Goal: Task Accomplishment & Management: Manage account settings

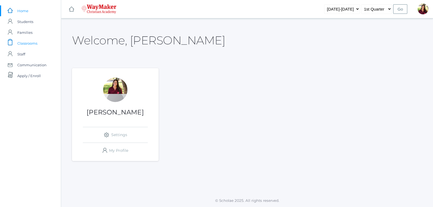
click at [36, 40] on span "Classrooms" at bounding box center [27, 43] width 20 height 11
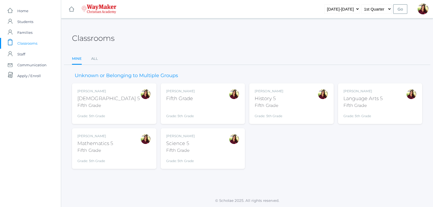
click at [261, 104] on div "Fifth Grade" at bounding box center [269, 105] width 29 height 6
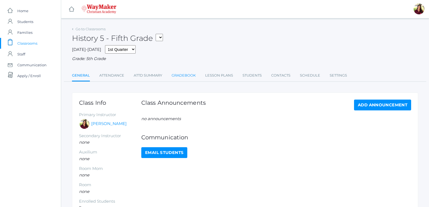
click at [189, 76] on link "Gradebook" at bounding box center [184, 75] width 24 height 11
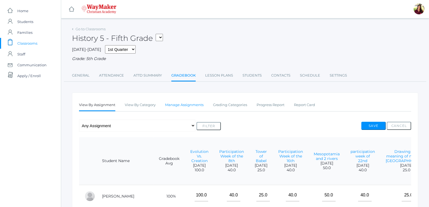
click at [188, 108] on link "Manage Assignments" at bounding box center [184, 105] width 38 height 11
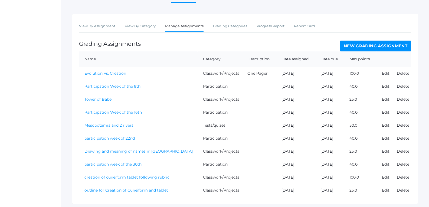
scroll to position [69, 0]
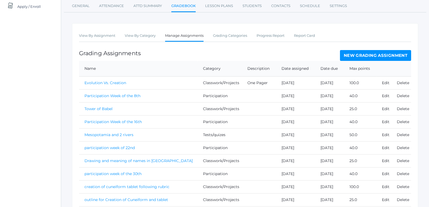
click at [345, 55] on link "New Grading Assignment" at bounding box center [375, 55] width 71 height 11
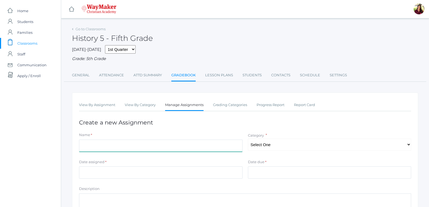
click at [194, 146] on input "Name" at bounding box center [161, 146] width 164 height 12
type input "History Quiz"
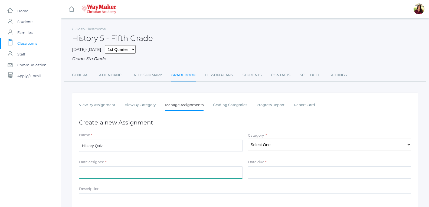
click at [114, 172] on input "Date assigned" at bounding box center [161, 172] width 164 height 12
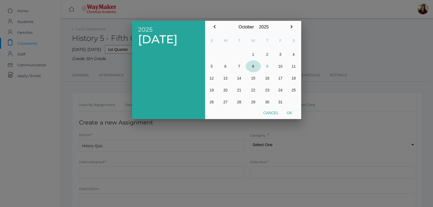
click at [254, 68] on button "8" at bounding box center [253, 66] width 15 height 12
click at [290, 116] on button "Ok" at bounding box center [290, 113] width 14 height 10
type input "[DATE]"
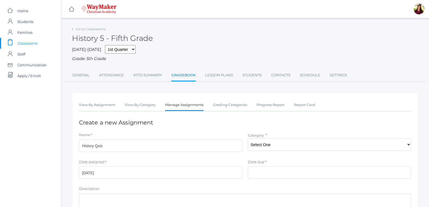
click at [263, 145] on select "Select One Participation Tests/quizes Classwork/Projects" at bounding box center [330, 145] width 164 height 12
select select "1141"
click at [248, 139] on select "Select One Participation Tests/quizes Classwork/Projects" at bounding box center [330, 145] width 164 height 12
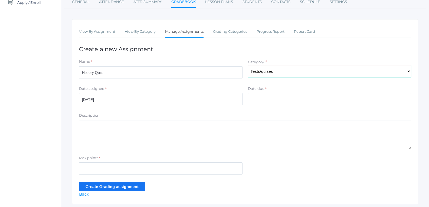
scroll to position [81, 0]
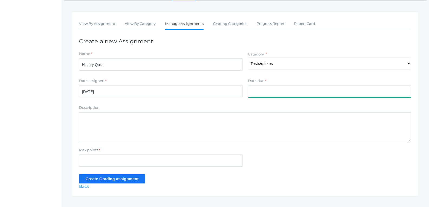
click at [277, 94] on input "Date due" at bounding box center [330, 91] width 164 height 12
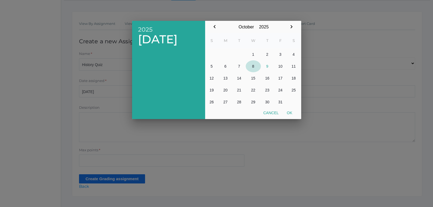
click at [253, 67] on button "8" at bounding box center [253, 66] width 15 height 12
click at [292, 113] on button "Ok" at bounding box center [290, 113] width 14 height 10
type input "[DATE]"
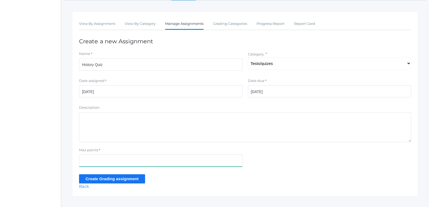
click at [219, 159] on input "Max points" at bounding box center [161, 161] width 164 height 12
type input "60"
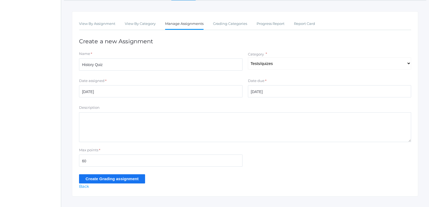
click at [133, 179] on input "Create Grading assignment" at bounding box center [112, 178] width 66 height 9
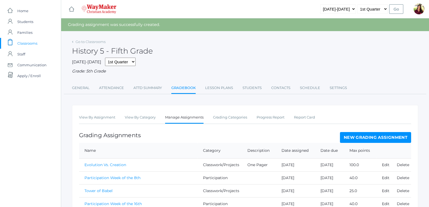
click at [392, 136] on link "New Grading Assignment" at bounding box center [375, 137] width 71 height 11
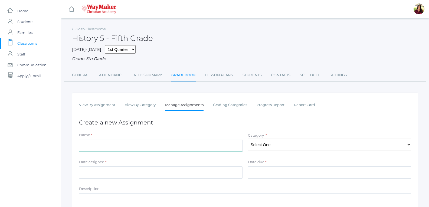
click at [110, 149] on input "Name" at bounding box center [161, 146] width 164 height 12
type input "Participation week of the 7th"
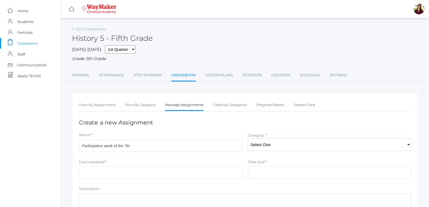
click at [285, 140] on select "Select One Participation Tests/quizes Classwork/Projects" at bounding box center [330, 145] width 164 height 12
select select "1140"
click at [248, 139] on select "Select One Participation Tests/quizes Classwork/Projects" at bounding box center [330, 145] width 164 height 12
click at [232, 173] on input "Date assigned" at bounding box center [161, 172] width 164 height 12
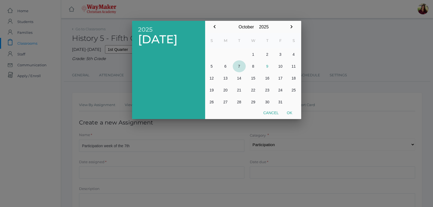
click at [238, 66] on button "7" at bounding box center [239, 66] width 13 height 12
click at [290, 113] on button "Ok" at bounding box center [290, 113] width 14 height 10
type input "[DATE]"
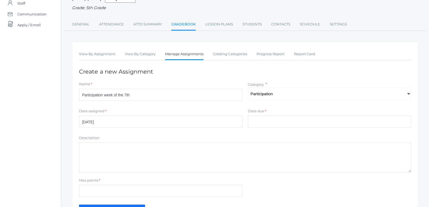
scroll to position [54, 0]
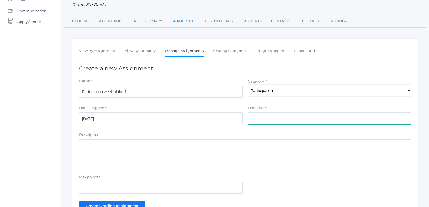
click at [288, 119] on input "Date due" at bounding box center [330, 118] width 164 height 12
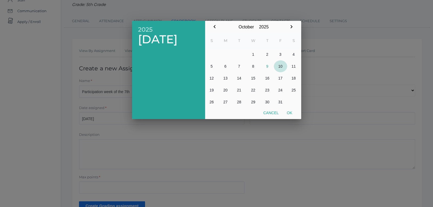
click at [282, 67] on button "10" at bounding box center [280, 66] width 13 height 12
click at [291, 115] on button "Ok" at bounding box center [290, 113] width 14 height 10
type input "[DATE]"
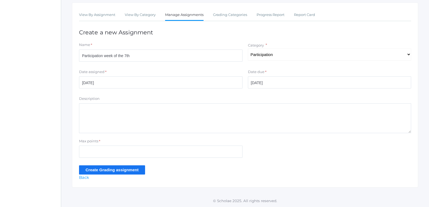
scroll to position [91, 0]
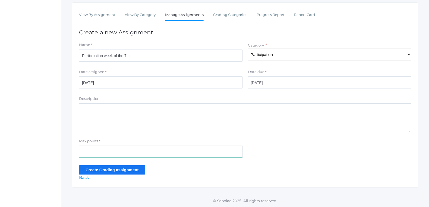
click at [236, 156] on input "Max points" at bounding box center [161, 152] width 164 height 12
type input "40"
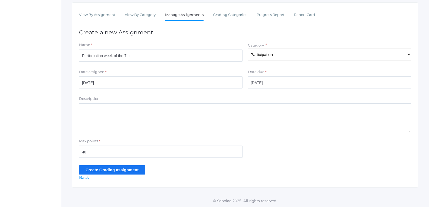
click at [109, 173] on input "Create Grading assignment" at bounding box center [112, 169] width 66 height 9
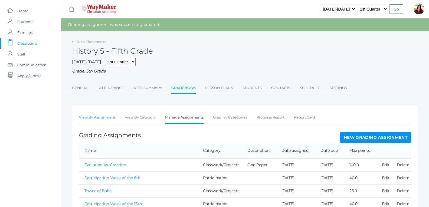
click at [106, 118] on link "View By Assignment" at bounding box center [97, 117] width 36 height 11
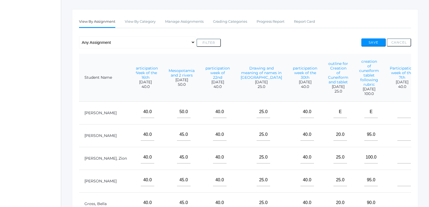
scroll to position [81, 0]
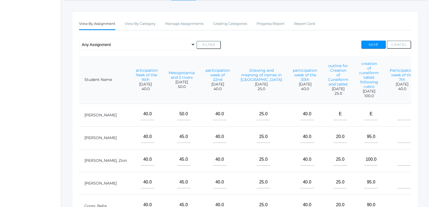
click at [384, 126] on td at bounding box center [401, 115] width 35 height 23
click at [397, 120] on input"] "text" at bounding box center [404, 114] width 14 height 12
type input"] "40"
click at [397, 143] on input"] "text" at bounding box center [404, 137] width 14 height 12
type input"] "40"
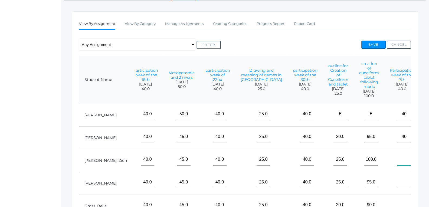
click at [397, 164] on input"] "text" at bounding box center [404, 159] width 14 height 12
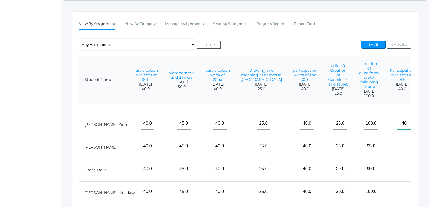
scroll to position [49, 145]
type input"] "40"
click at [397, 144] on input"] "text" at bounding box center [404, 146] width 14 height 12
type input"] "40"
click at [397, 163] on input"] "text" at bounding box center [404, 169] width 14 height 12
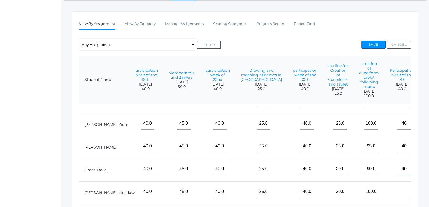
type input"] "40"
click at [397, 186] on input"] "text" at bounding box center [404, 192] width 14 height 12
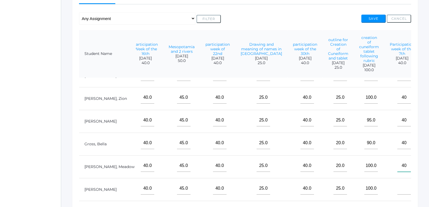
scroll to position [108, 0]
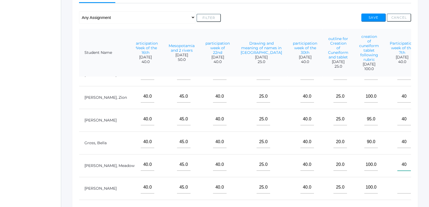
type input"] "40"
click at [397, 182] on input"] "text" at bounding box center [404, 187] width 14 height 12
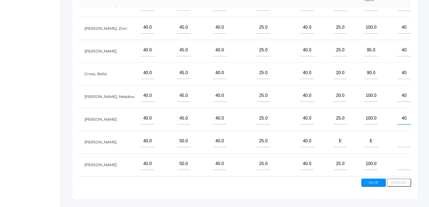
scroll to position [190, 0]
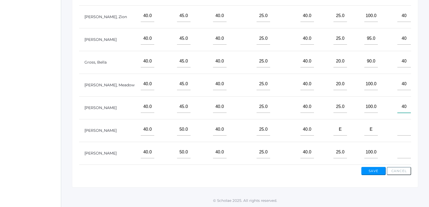
type input"] "40"
click at [397, 128] on input"] "text" at bounding box center [404, 129] width 14 height 12
type input"] "40"
click at [397, 146] on input"] "text" at bounding box center [404, 152] width 14 height 12
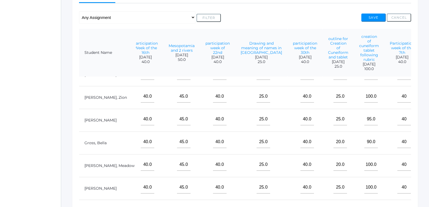
scroll to position [135, 0]
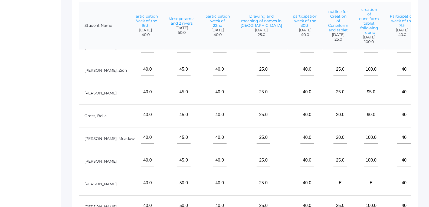
type input"] "40"
click at [427, 136] on input"] "text" at bounding box center [434, 138] width 14 height 12
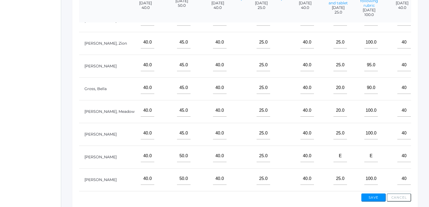
scroll to position [22, 145]
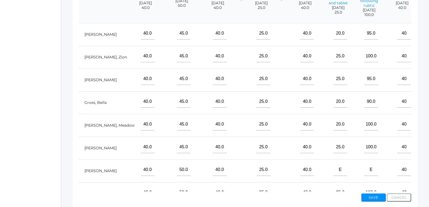
type input"] "45"
click at [427, 40] on input"] "text" at bounding box center [434, 33] width 14 height 12
type input"] "45"
click at [427, 108] on input"] "text" at bounding box center [434, 102] width 14 height 12
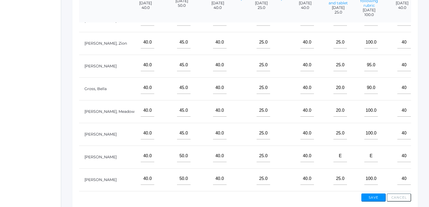
scroll to position [190, 0]
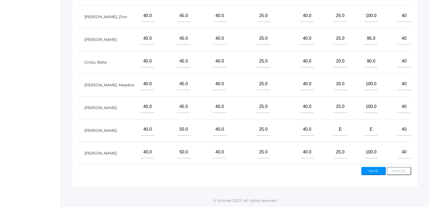
type input"] "50"
click at [427, 149] on input"] "text" at bounding box center [434, 152] width 14 height 12
type input"] "55"
click at [427, 35] on input"] "text" at bounding box center [434, 38] width 14 height 12
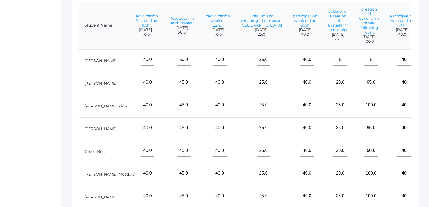
scroll to position [135, 0]
type input"] "60"
click at [427, 66] on input"] "text" at bounding box center [434, 60] width 14 height 12
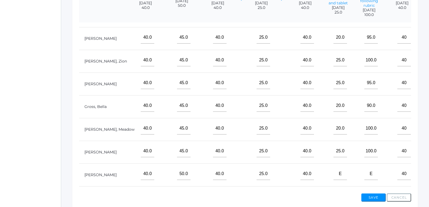
scroll to position [27, 145]
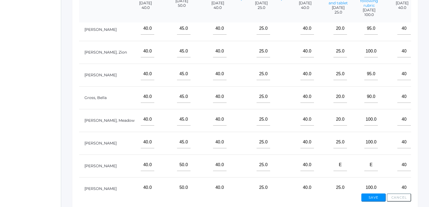
type input"] "50"
click at [427, 148] on input"] "text" at bounding box center [434, 142] width 14 height 12
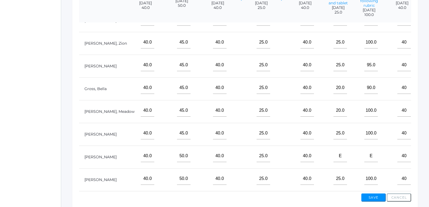
scroll to position [49, 145]
type input"] "45"
click at [427, 39] on input"] "text" at bounding box center [434, 42] width 14 height 12
type input"] "30"
click at [427, 151] on input"] "text" at bounding box center [434, 156] width 14 height 12
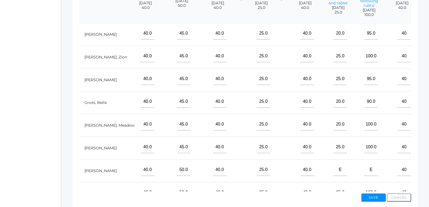
scroll to position [0, 145]
type input"] "50"
click at [369, 196] on button "Save" at bounding box center [373, 198] width 24 height 8
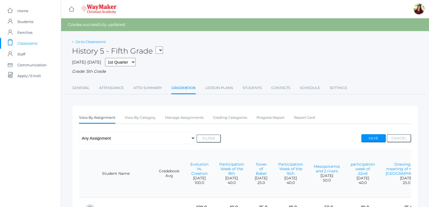
click at [86, 40] on link "Go to Classrooms" at bounding box center [91, 42] width 30 height 4
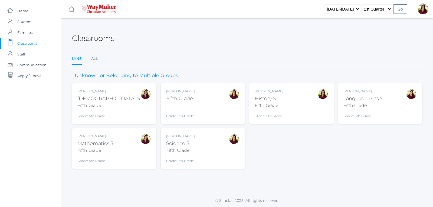
click at [94, 107] on div "Fifth Grade" at bounding box center [108, 105] width 63 height 6
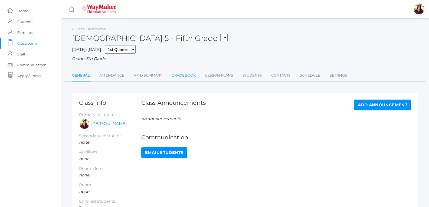
click at [177, 73] on link "Gradebook" at bounding box center [184, 75] width 24 height 11
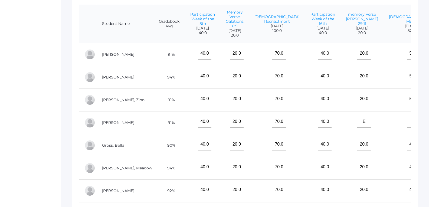
scroll to position [135, 0]
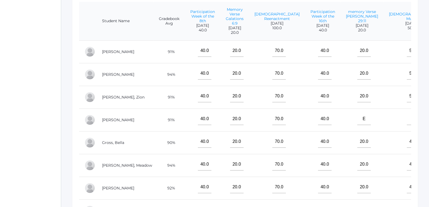
type input"] "40"
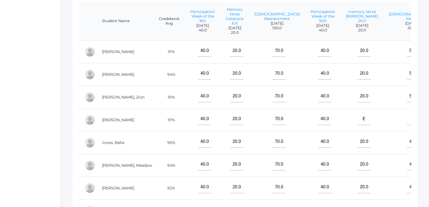
type input"] "40"
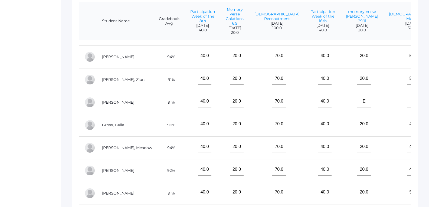
scroll to position [27, 0]
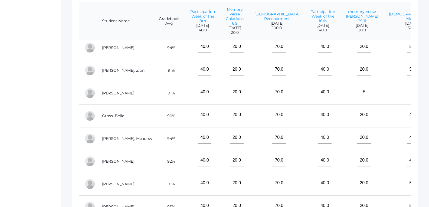
type input"] "40"
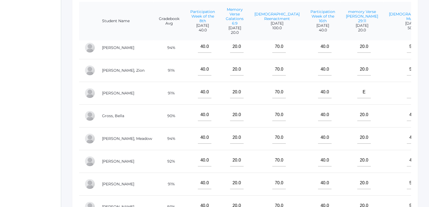
type input"] "40"
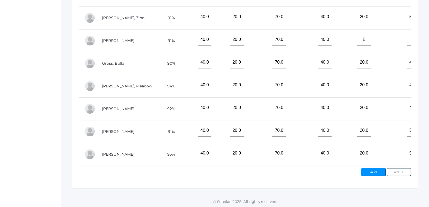
scroll to position [190, 0]
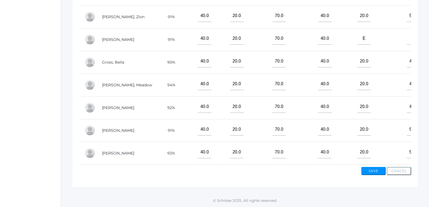
type input"] "40"
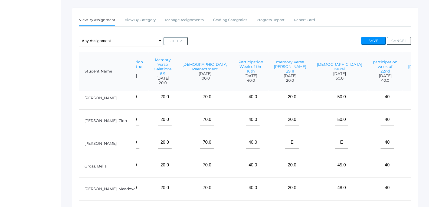
scroll to position [81, 0]
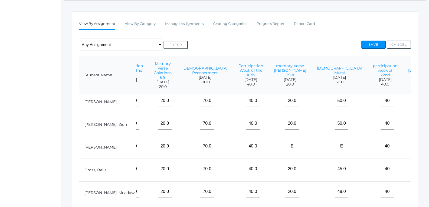
type input"] "40"
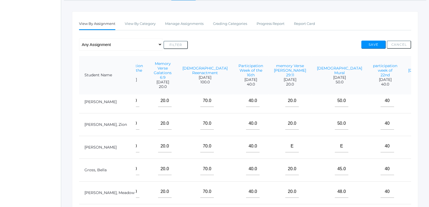
type input"] "40"
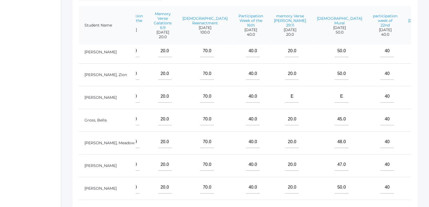
scroll to position [135, 0]
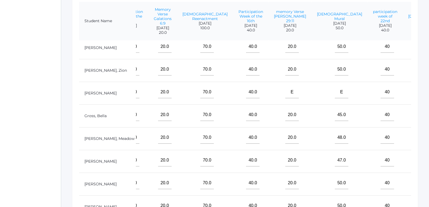
type input"] "40"
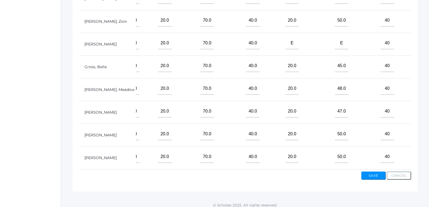
scroll to position [190, 0]
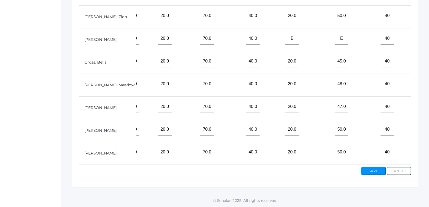
type input"] "40"
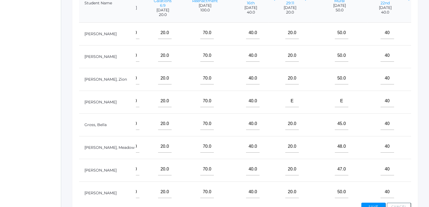
scroll to position [108, 0]
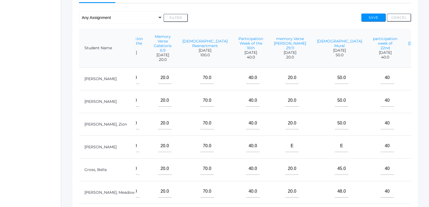
type input"] "40"
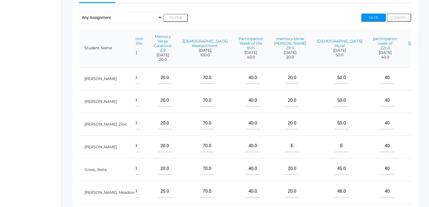
type input"] "20"
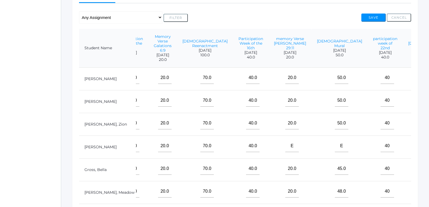
type input"] "20"
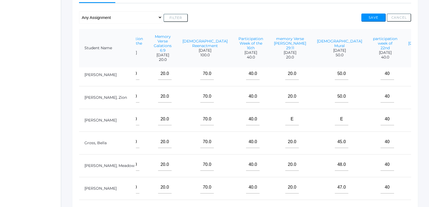
type input"] "20"
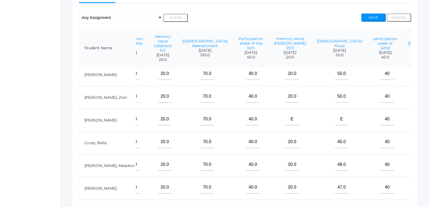
type input"] "20"
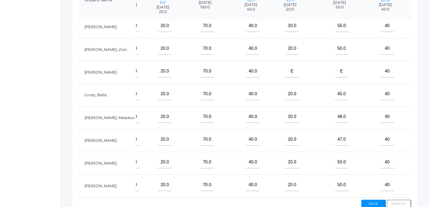
scroll to position [162, 0]
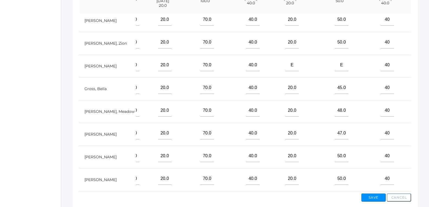
type input"] "20"
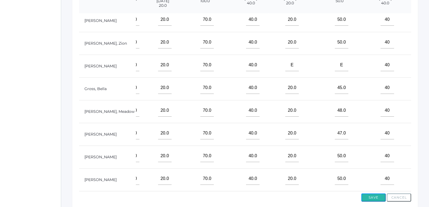
click at [377, 197] on button "Save" at bounding box center [373, 198] width 24 height 8
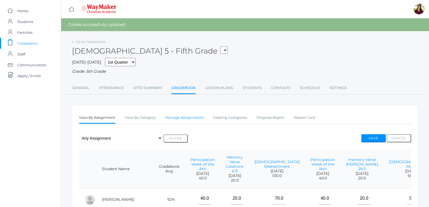
click at [183, 120] on link "Manage Assignments" at bounding box center [184, 117] width 38 height 11
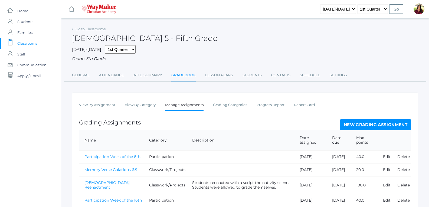
click at [356, 127] on link "New Grading Assignment" at bounding box center [375, 124] width 71 height 11
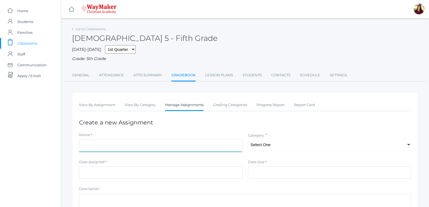
click at [165, 151] on input "Name" at bounding box center [161, 146] width 164 height 12
type input "Participation Week of the 8th"
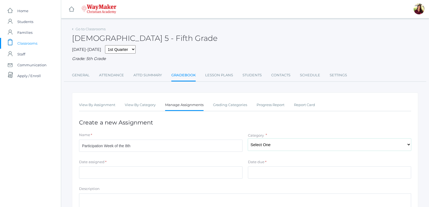
click at [256, 146] on select "Select One Test/quizes Classwork/Projects Participation" at bounding box center [330, 145] width 164 height 12
select select "1099"
click at [248, 139] on select "Select One Test/quizes Classwork/Projects Participation" at bounding box center [330, 145] width 164 height 12
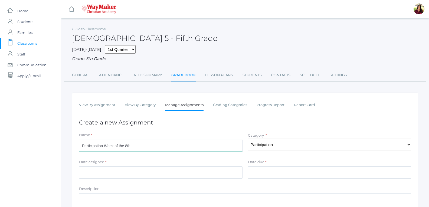
click at [127, 147] on input "Participation Week of the 8th" at bounding box center [161, 146] width 164 height 12
type input "Participation Week of the 7th"
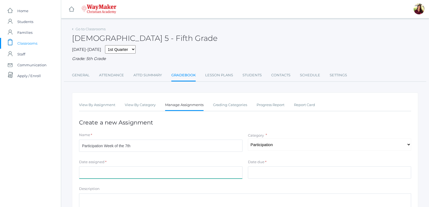
click at [114, 172] on input "Date assigned" at bounding box center [161, 172] width 164 height 12
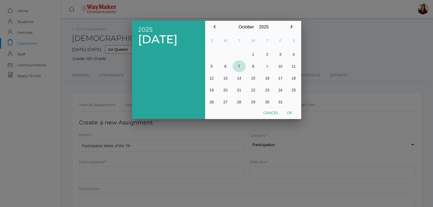
click at [240, 63] on button "7" at bounding box center [239, 66] width 13 height 12
click at [290, 110] on button "Ok" at bounding box center [290, 113] width 14 height 10
type input "2025-10-07"
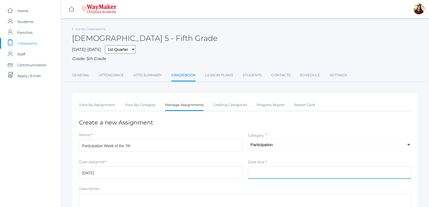
click at [279, 171] on input "Date due" at bounding box center [330, 172] width 164 height 12
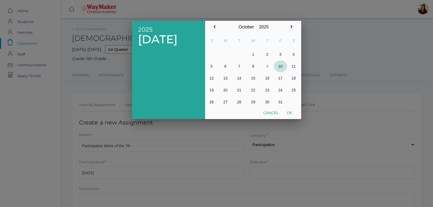
click at [282, 65] on button "10" at bounding box center [280, 66] width 13 height 12
click at [289, 114] on button "Ok" at bounding box center [290, 113] width 14 height 10
type input "[DATE]"
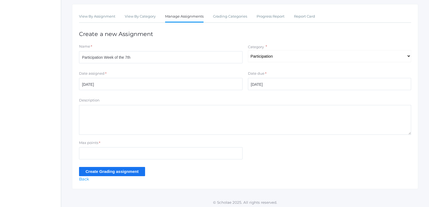
scroll to position [91, 0]
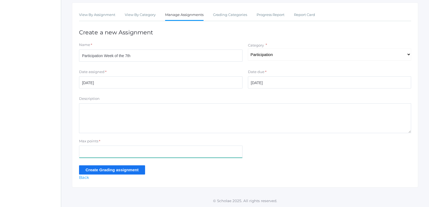
click at [199, 153] on input "Max points" at bounding box center [161, 152] width 164 height 12
type input "40"
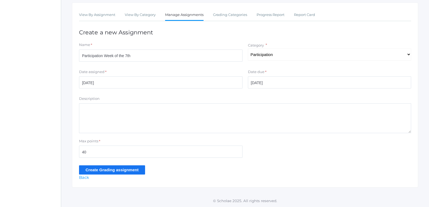
click at [126, 168] on input "Create Grading assignment" at bounding box center [112, 169] width 66 height 9
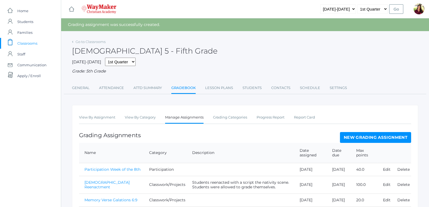
scroll to position [27, 0]
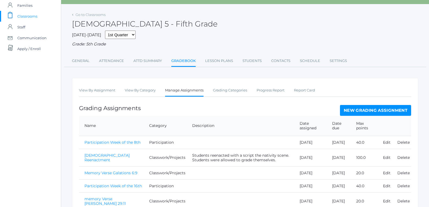
click at [366, 109] on link "New Grading Assignment" at bounding box center [375, 110] width 71 height 11
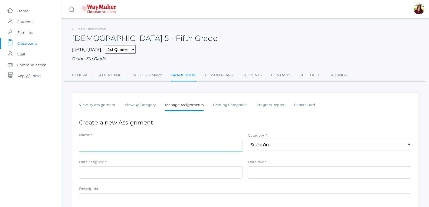
click at [179, 144] on input "Name" at bounding box center [161, 146] width 164 height 12
click at [109, 146] on input "verse picture philippians 2:3" at bounding box center [161, 146] width 164 height 12
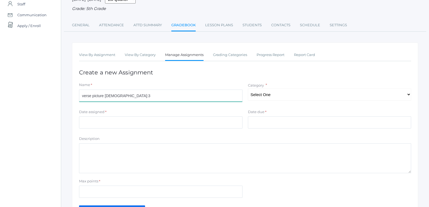
scroll to position [54, 0]
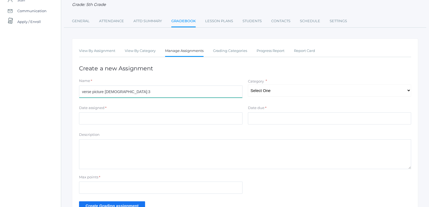
type input "verse picture [DEMOGRAPHIC_DATA]:3"
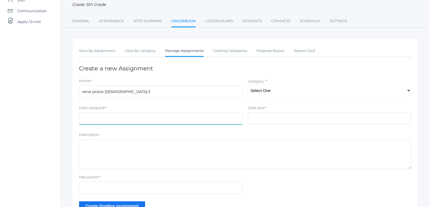
click at [191, 118] on input "Date assigned" at bounding box center [161, 118] width 164 height 12
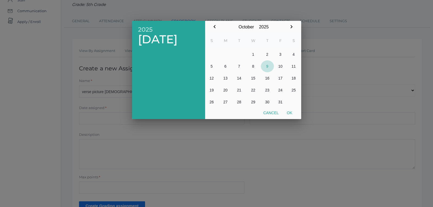
click at [267, 65] on button "9" at bounding box center [267, 66] width 13 height 12
click at [289, 112] on button "Ok" at bounding box center [290, 113] width 14 height 10
type input "[DATE]"
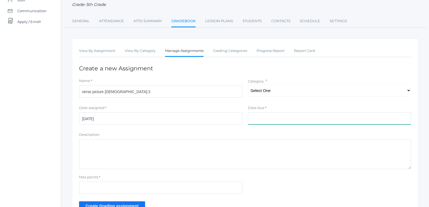
click at [273, 117] on input "Date due" at bounding box center [330, 118] width 164 height 12
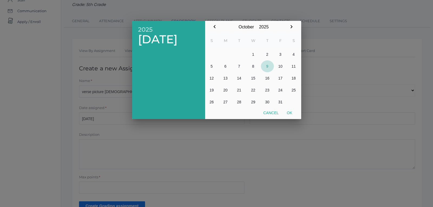
click at [268, 69] on button "9" at bounding box center [267, 66] width 13 height 12
click at [289, 112] on button "Ok" at bounding box center [290, 113] width 14 height 10
type input "[DATE]"
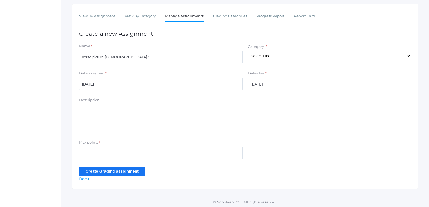
scroll to position [91, 0]
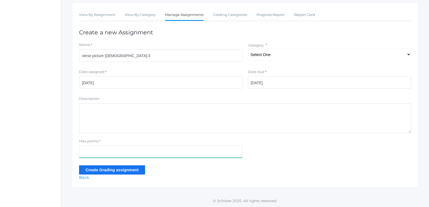
click at [117, 151] on input "Max points" at bounding box center [161, 152] width 164 height 12
type input "20"
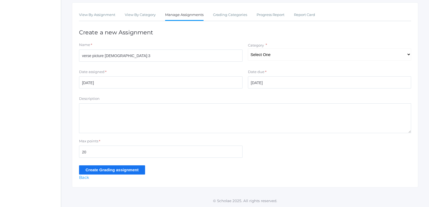
click at [110, 168] on input "Create Grading assignment" at bounding box center [112, 169] width 66 height 9
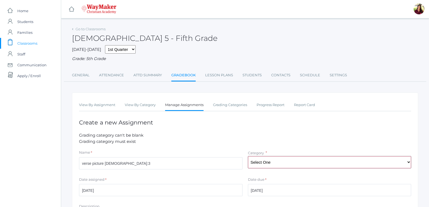
click at [288, 162] on select "Select One Test/quizes Classwork/Projects Participation" at bounding box center [330, 162] width 164 height 12
select select "1098"
click at [248, 157] on select "Select One Test/quizes Classwork/Projects Participation" at bounding box center [330, 162] width 164 height 12
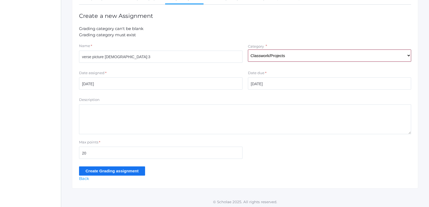
scroll to position [109, 0]
click at [139, 170] on input "Create Grading assignment" at bounding box center [112, 169] width 66 height 9
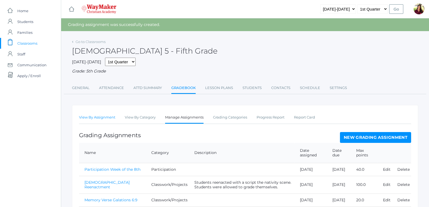
click at [98, 117] on link "View By Assignment" at bounding box center [97, 117] width 36 height 11
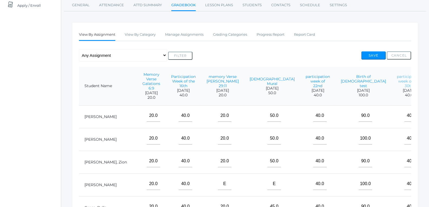
scroll to position [54, 0]
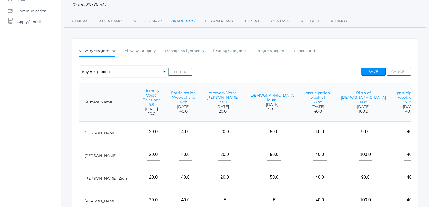
drag, startPoint x: 362, startPoint y: 146, endPoint x: 360, endPoint y: 140, distance: 6.6
type input"] "40"
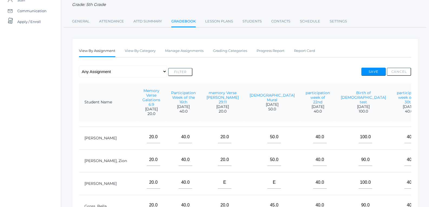
scroll to position [40, 139]
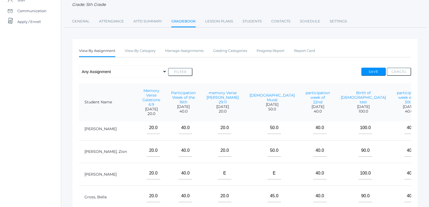
type input"] "40"
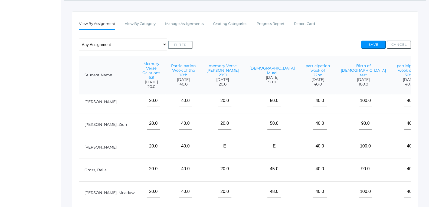
type input"] "40"
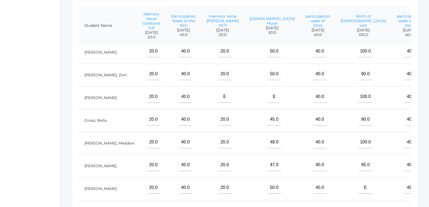
scroll to position [135, 0]
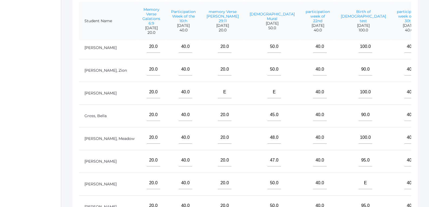
type input"] "40"
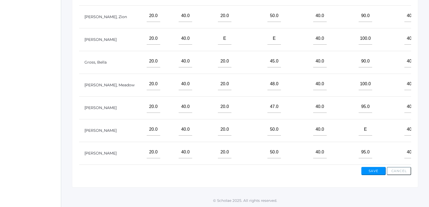
scroll to position [190, 0]
type input"] "40"
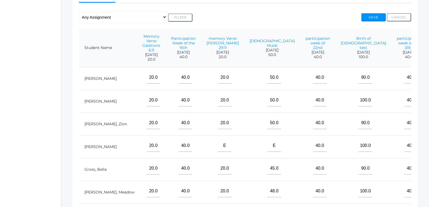
scroll to position [108, 0]
type input"] "40"
type input"] "20"
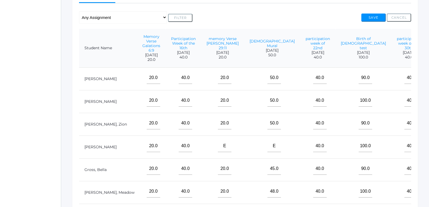
type input"] "20"
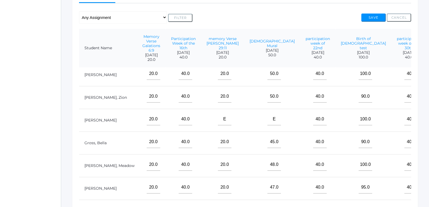
type input"] "15"
type input"] "20"
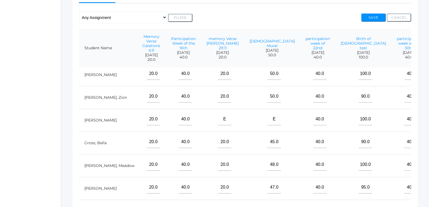
type input"] "15"
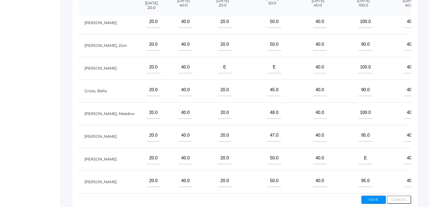
scroll to position [162, 0]
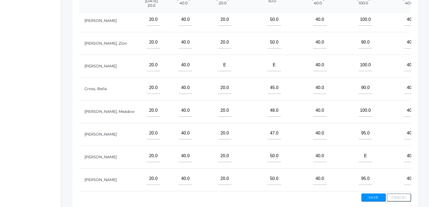
type input"] "20"
type input"] "15"
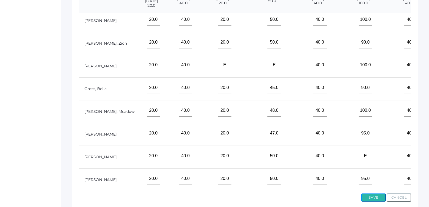
click at [375, 200] on button "Save" at bounding box center [373, 198] width 24 height 8
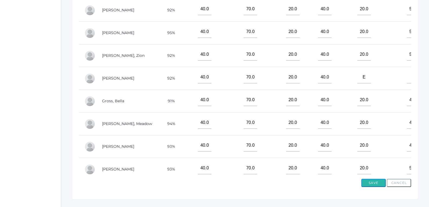
click at [374, 180] on button "Save" at bounding box center [373, 183] width 24 height 8
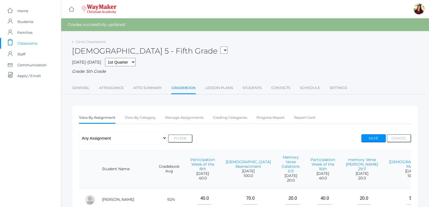
click at [106, 43] on div "[DEMOGRAPHIC_DATA] 5 - Fifth Grade 05ELEM - Fifth Grade 05ELEM - History 5 Fift…" at bounding box center [245, 48] width 346 height 20
click at [90, 43] on link "Go to Classrooms" at bounding box center [91, 42] width 30 height 4
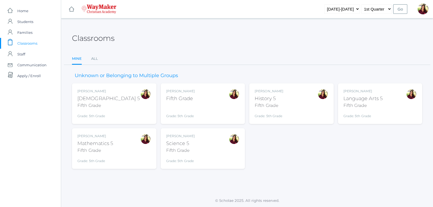
click at [93, 145] on div "Mathematics 5" at bounding box center [95, 143] width 36 height 7
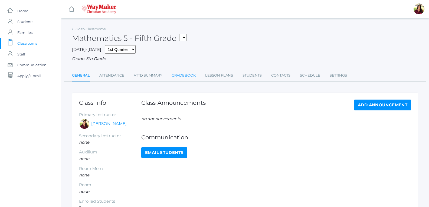
click at [183, 75] on link "Gradebook" at bounding box center [184, 75] width 24 height 11
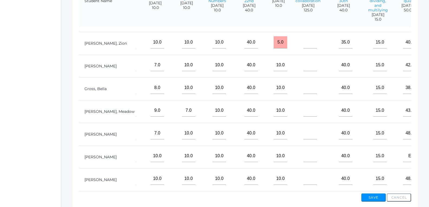
scroll to position [190, 0]
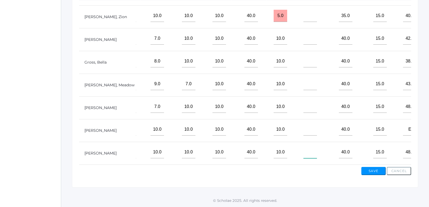
click at [303, 149] on input"] "text" at bounding box center [310, 152] width 14 height 12
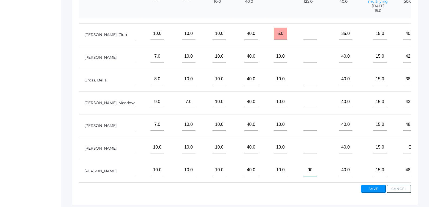
scroll to position [190, 0]
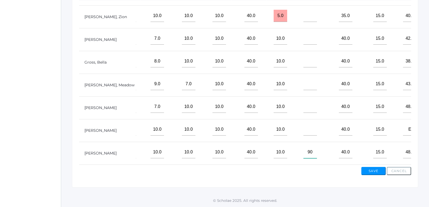
type input"] "9"
type input"] "115"
click at [303, 126] on input"] "text" at bounding box center [310, 129] width 14 height 12
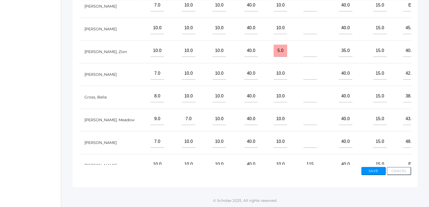
scroll to position [0, 341]
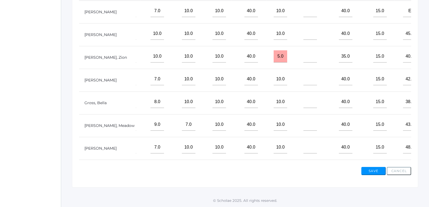
type input"] "115"
click at [303, 32] on input"] "text" at bounding box center [310, 34] width 14 height 12
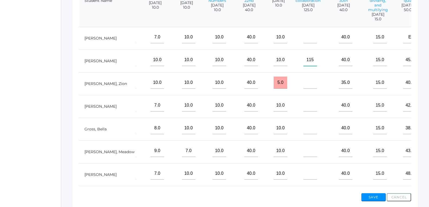
scroll to position [136, 0]
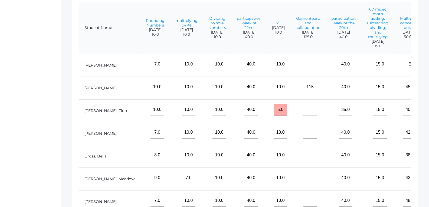
type input"] "115"
click at [303, 62] on input"] "text" at bounding box center [310, 64] width 14 height 12
type input"] "115"
click at [303, 113] on input"] "text" at bounding box center [310, 110] width 14 height 12
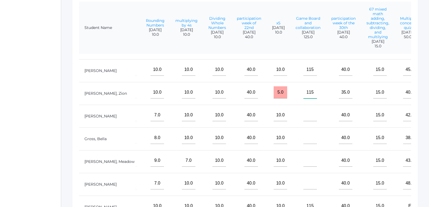
scroll to position [27, 341]
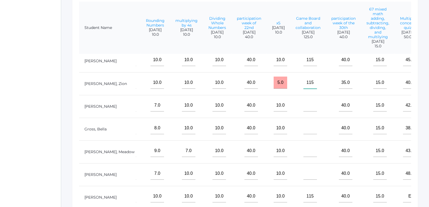
type input"] "115"
click at [303, 150] on input"] "text" at bounding box center [310, 151] width 14 height 12
type input"] "115"
click at [303, 108] on input"] "text" at bounding box center [310, 105] width 14 height 12
type input"] "120"
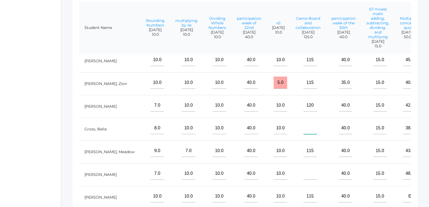
click at [303, 123] on input"] "text" at bounding box center [310, 128] width 14 height 12
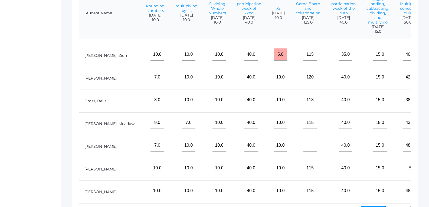
scroll to position [163, 0]
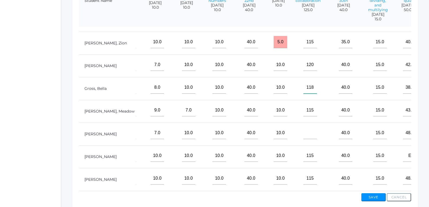
type input"] "118"
click at [303, 134] on input"] "text" at bounding box center [310, 133] width 14 height 12
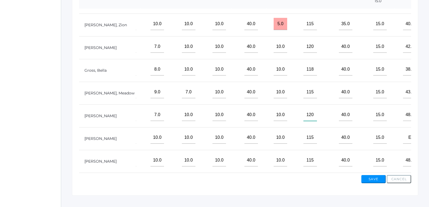
scroll to position [190, 0]
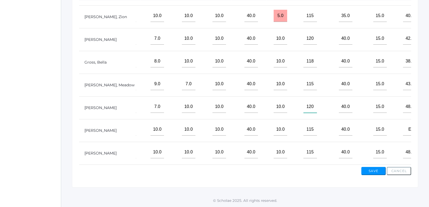
type input"] "120"
click at [377, 171] on button "Save" at bounding box center [373, 171] width 24 height 8
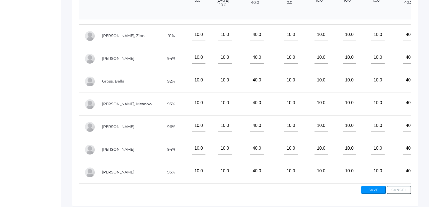
scroll to position [202, 0]
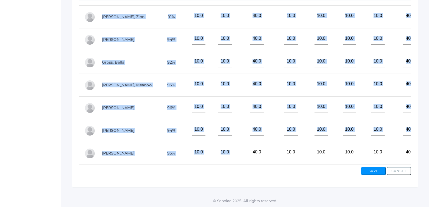
drag, startPoint x: 234, startPoint y: 161, endPoint x: 393, endPoint y: 164, distance: 158.9
click at [393, 164] on form "Student Name Gradebook Avg Place Value [DATE] 10.0 Finding the unknown addedent…" at bounding box center [245, 56] width 332 height 217
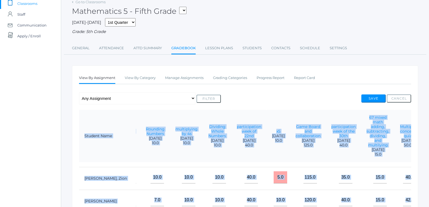
scroll to position [67, 0]
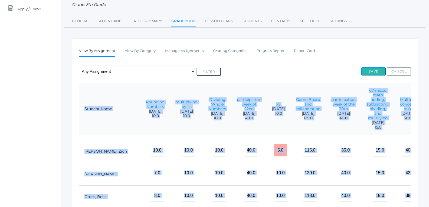
click at [374, 73] on button "Save" at bounding box center [373, 71] width 24 height 8
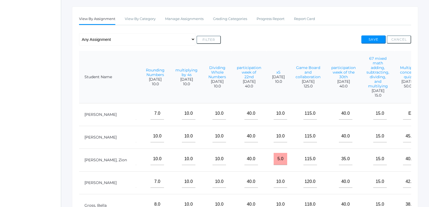
scroll to position [81, 0]
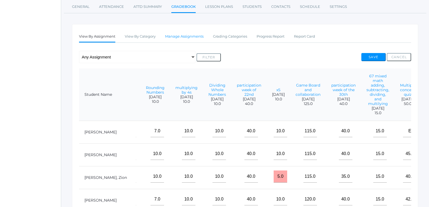
click at [188, 35] on link "Manage Assignments" at bounding box center [184, 36] width 38 height 11
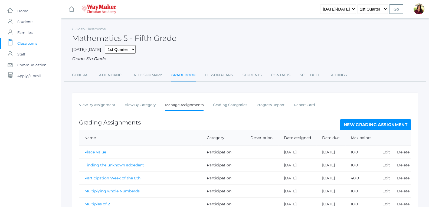
click at [383, 130] on link "New Grading Assignment" at bounding box center [375, 124] width 71 height 11
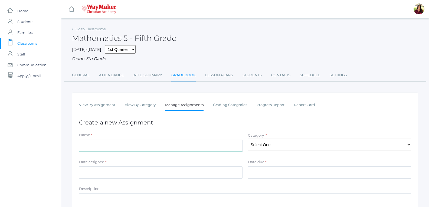
click at [215, 141] on input "Name" at bounding box center [161, 146] width 164 height 12
type input "Participation week of the 7th"
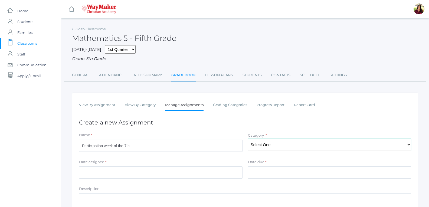
click at [268, 147] on select "Select One Classwork/Projects Test/quizes Participation" at bounding box center [330, 145] width 164 height 12
select select "1148"
click at [248, 139] on select "Select One Classwork/Projects Test/quizes Participation" at bounding box center [330, 145] width 164 height 12
click at [231, 177] on input "Date assigned" at bounding box center [161, 172] width 164 height 12
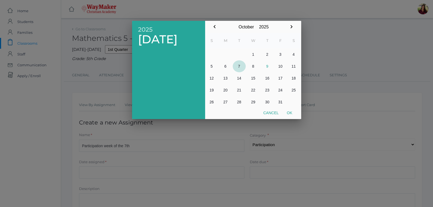
click at [241, 65] on button "7" at bounding box center [239, 66] width 13 height 12
click at [290, 111] on button "Ok" at bounding box center [290, 113] width 14 height 10
type input "[DATE]"
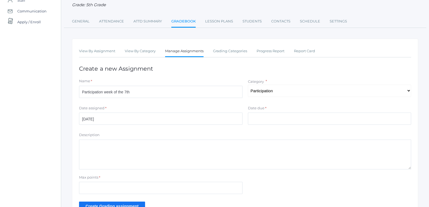
scroll to position [54, 0]
click at [275, 122] on input "Date due" at bounding box center [330, 118] width 164 height 12
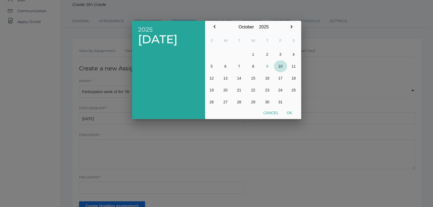
click at [282, 63] on button "10" at bounding box center [280, 66] width 13 height 12
click at [292, 114] on button "Ok" at bounding box center [290, 113] width 14 height 10
type input "[DATE]"
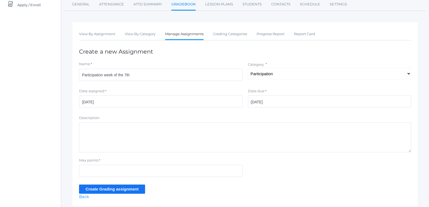
scroll to position [91, 0]
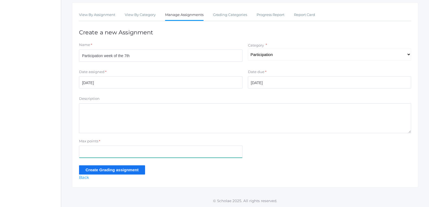
click at [177, 152] on input "Max points" at bounding box center [161, 152] width 164 height 12
type input "40"
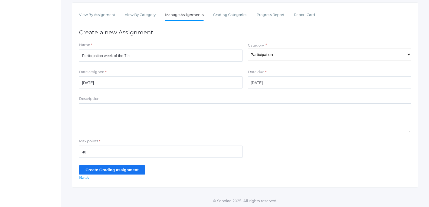
click at [83, 168] on input "Create Grading assignment" at bounding box center [112, 169] width 66 height 9
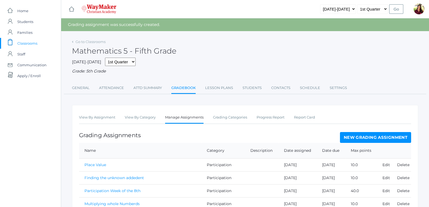
click at [357, 136] on link "New Grading Assignment" at bounding box center [375, 137] width 71 height 11
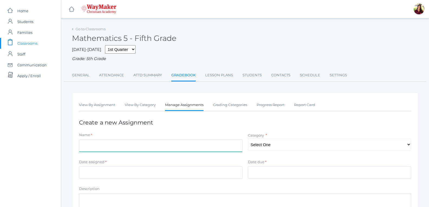
click at [115, 144] on input "Name" at bounding box center [161, 146] width 164 height 12
type input "x3's"
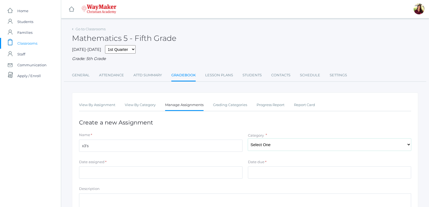
click at [257, 146] on select "Select One Classwork/Projects Test/quizes Participation" at bounding box center [330, 145] width 164 height 12
select select "1146"
click at [248, 139] on select "Select One Classwork/Projects Test/quizes Participation" at bounding box center [330, 145] width 164 height 12
click at [235, 174] on input "Date assigned" at bounding box center [161, 172] width 164 height 12
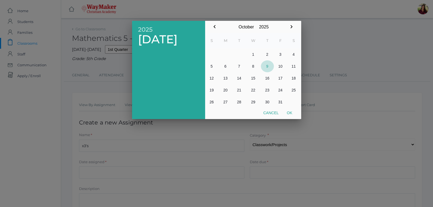
click at [268, 64] on button "9" at bounding box center [267, 66] width 13 height 12
click at [287, 111] on button "Ok" at bounding box center [290, 113] width 14 height 10
type input "[DATE]"
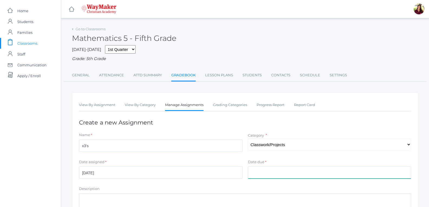
click at [269, 178] on input "Date due" at bounding box center [330, 172] width 164 height 12
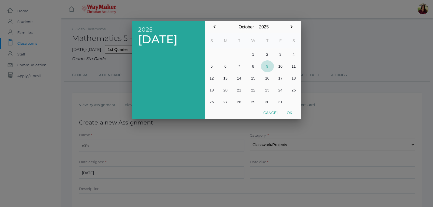
click at [268, 67] on button "9" at bounding box center [267, 66] width 13 height 12
click at [287, 114] on button "Ok" at bounding box center [290, 113] width 14 height 10
type input "[DATE]"
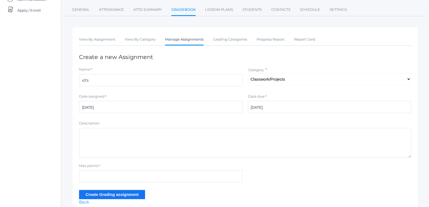
scroll to position [81, 0]
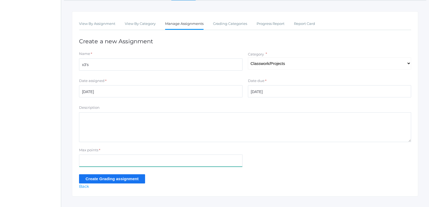
click at [205, 156] on input "Max points" at bounding box center [161, 161] width 164 height 12
type input "20"
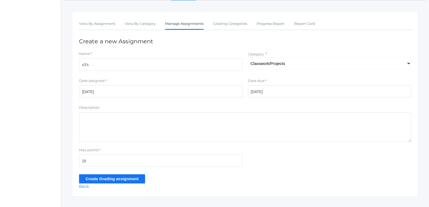
click at [119, 181] on input "Create Grading assignment" at bounding box center [112, 178] width 66 height 9
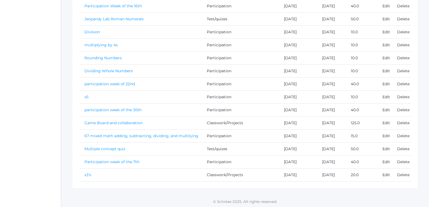
scroll to position [252, 0]
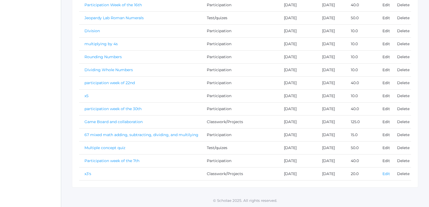
click at [387, 175] on link "Edit" at bounding box center [387, 173] width 8 height 5
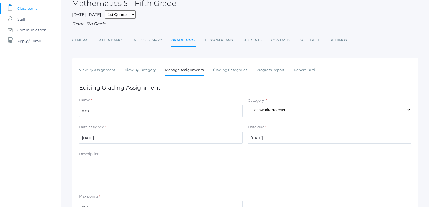
scroll to position [54, 0]
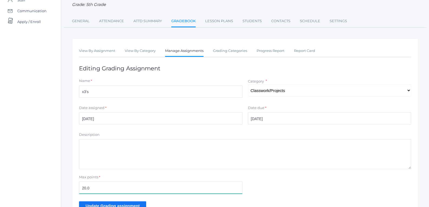
click at [83, 187] on input "20.0" at bounding box center [161, 188] width 164 height 12
type input "0.0"
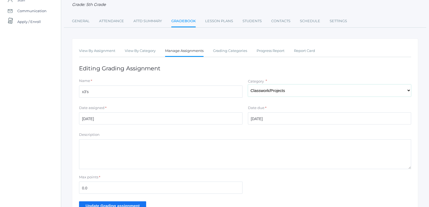
click at [275, 90] on select "Select One Classwork/Projects Test/quizes Participation" at bounding box center [330, 90] width 164 height 12
select select "1148"
click at [248, 85] on select "Select One Classwork/Projects Test/quizes Participation" at bounding box center [330, 90] width 164 height 12
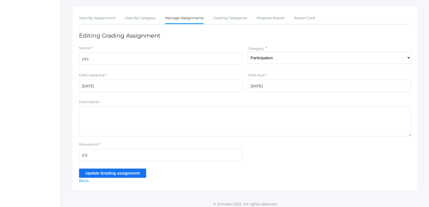
scroll to position [91, 0]
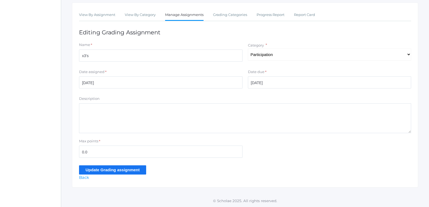
click at [113, 170] on input "Update Grading assignment" at bounding box center [112, 169] width 67 height 9
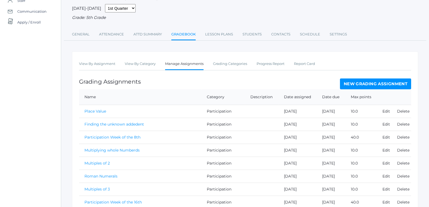
scroll to position [35, 0]
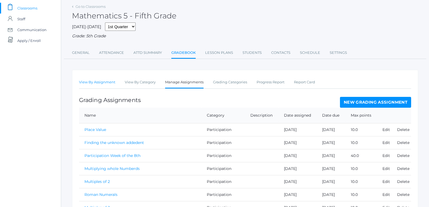
click at [101, 84] on link "View By Assignment" at bounding box center [97, 82] width 36 height 11
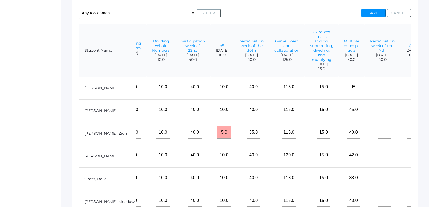
scroll to position [108, 0]
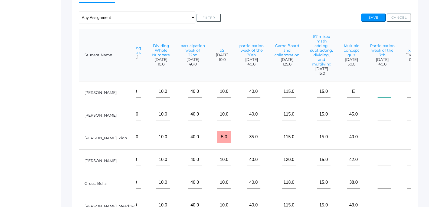
click at [378, 91] on input"] "text" at bounding box center [385, 92] width 14 height 12
type input"] "40"
click at [378, 111] on input"] "text" at bounding box center [385, 114] width 14 height 12
type input"] "40"
click at [378, 139] on input"] "text" at bounding box center [385, 137] width 14 height 12
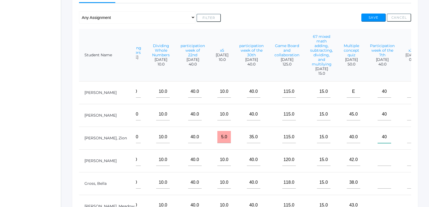
type input"] "40"
click at [378, 158] on input"] "text" at bounding box center [385, 160] width 14 height 12
type input"] "40"
click at [378, 185] on input"] "text" at bounding box center [385, 183] width 14 height 12
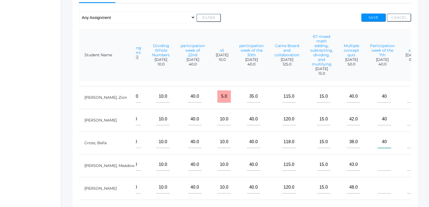
scroll to position [45, 397]
type input"] "40"
click at [378, 159] on input"] "text" at bounding box center [385, 165] width 14 height 12
type input"] "40"
click at [378, 184] on input"] "text" at bounding box center [385, 187] width 14 height 12
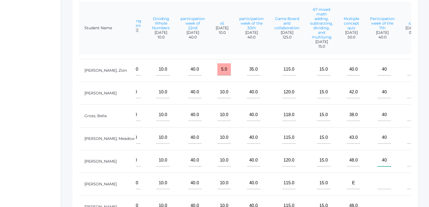
type input"] "40"
click at [378, 178] on input"] "text" at bounding box center [385, 183] width 14 height 12
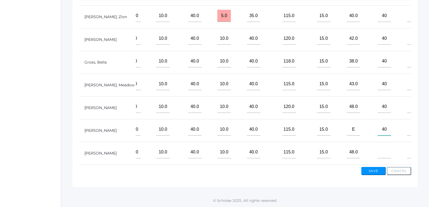
scroll to position [190, 0]
type input"] "40"
click at [378, 147] on input"] "text" at bounding box center [385, 152] width 14 height 12
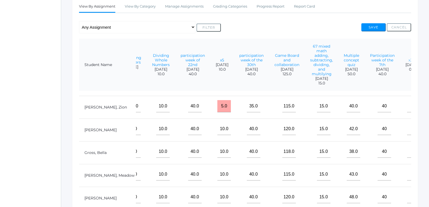
scroll to position [81, 0]
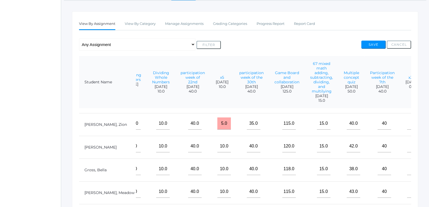
type input"] "40"
click at [407, 117] on input"] "text" at bounding box center [414, 123] width 14 height 12
type input"] "10"
click at [407, 146] on input"] "text" at bounding box center [414, 146] width 14 height 12
type input"] "10"
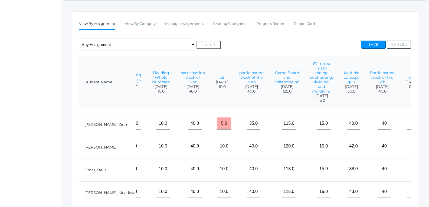
click at [407, 163] on input"] "text" at bounding box center [414, 169] width 14 height 12
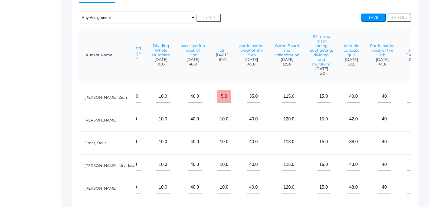
type input"] "10"
click at [407, 162] on input"] "text" at bounding box center [414, 165] width 14 height 12
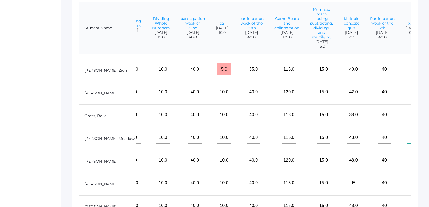
type input"] "10"
click at [407, 160] on input"] "text" at bounding box center [414, 160] width 14 height 12
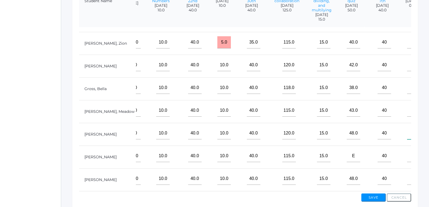
type input"] "10"
click at [407, 151] on input"] "text" at bounding box center [414, 156] width 14 height 12
type input"] "10"
click at [407, 174] on input"] "text" at bounding box center [414, 179] width 14 height 12
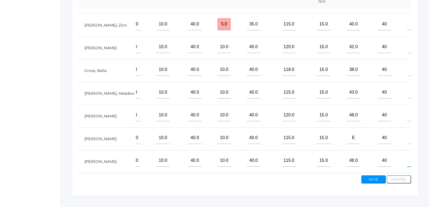
scroll to position [190, 0]
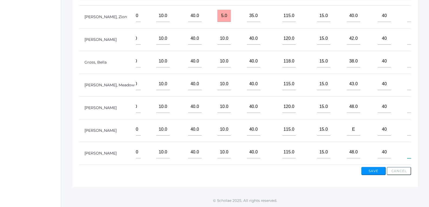
type input"] "10"
click at [378, 171] on button "Save" at bounding box center [373, 171] width 24 height 8
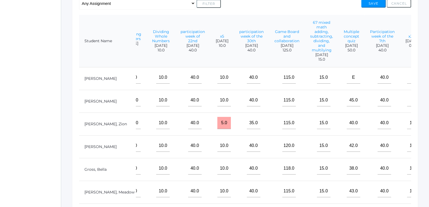
scroll to position [121, 0]
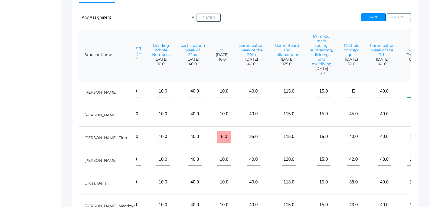
click at [407, 97] on input"] "text" at bounding box center [414, 91] width 14 height 12
type input"] "10"
click at [407, 118] on input"] "text" at bounding box center [414, 114] width 14 height 12
type input"] "10"
click at [382, 19] on button "Save" at bounding box center [373, 17] width 24 height 8
